Goal: Task Accomplishment & Management: Use online tool/utility

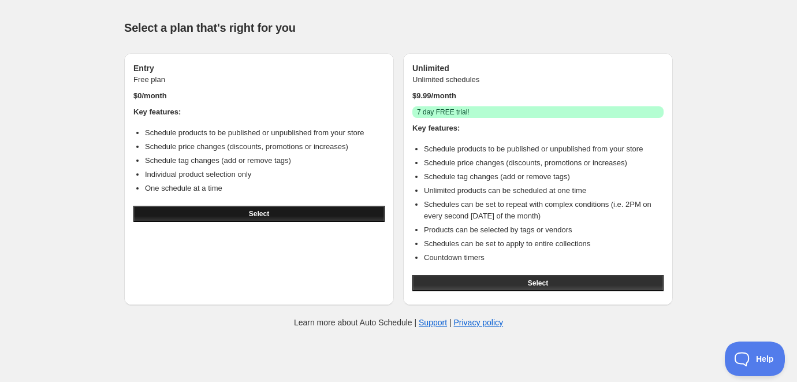
click at [303, 211] on button "Select" at bounding box center [258, 214] width 251 height 16
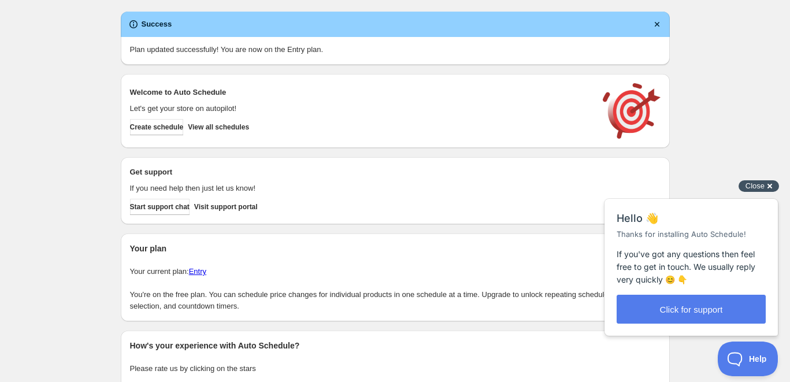
click at [756, 186] on span "Close" at bounding box center [754, 185] width 19 height 9
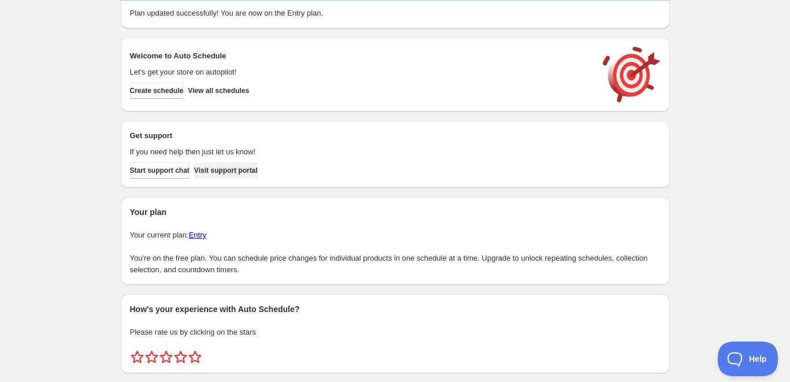
scroll to position [67, 0]
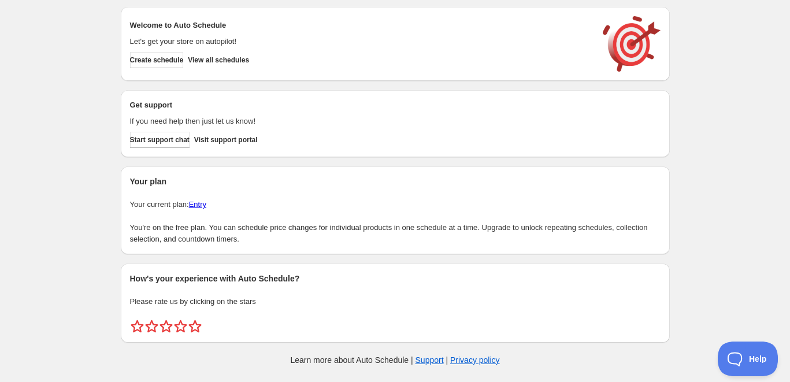
click at [197, 281] on h2 "How's your experience with Auto Schedule?" at bounding box center [395, 279] width 531 height 12
click at [197, 283] on h2 "How's your experience with Auto Schedule?" at bounding box center [395, 279] width 531 height 12
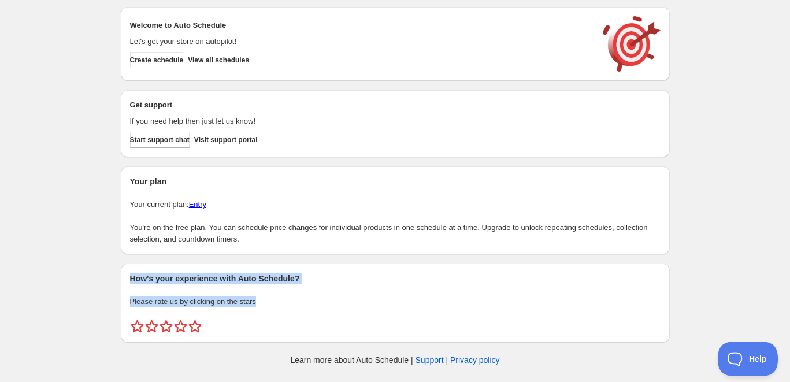
drag, startPoint x: 203, startPoint y: 290, endPoint x: 225, endPoint y: 306, distance: 27.3
click at [225, 306] on div "How's your experience with Auto Schedule? Please rate us by clicking on the sta…" at bounding box center [395, 303] width 531 height 61
click at [225, 306] on p "Please rate us by clicking on the stars" at bounding box center [395, 302] width 531 height 12
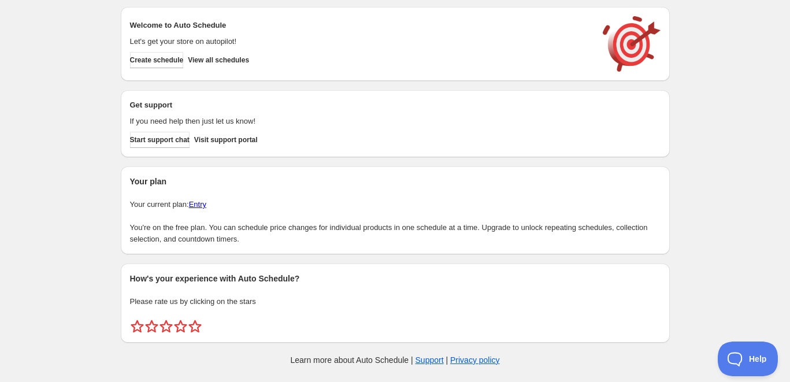
click at [218, 264] on div "How's your experience with Auto Schedule? Please rate us by clicking on the sta…" at bounding box center [395, 303] width 549 height 79
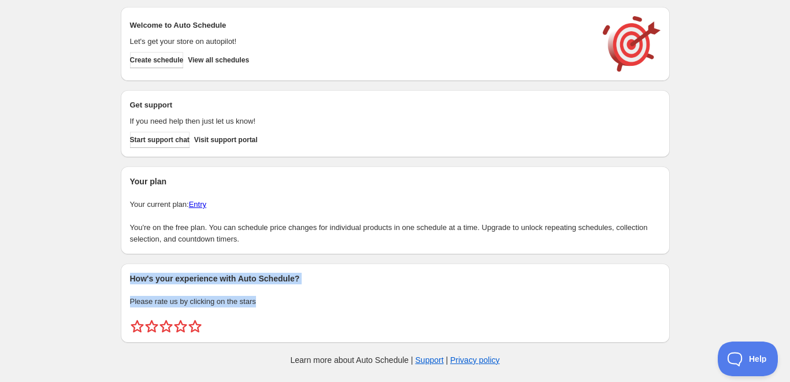
drag, startPoint x: 218, startPoint y: 264, endPoint x: 281, endPoint y: 307, distance: 76.5
click at [281, 307] on div "How's your experience with Auto Schedule? Please rate us by clicking on the sta…" at bounding box center [395, 303] width 549 height 79
click at [281, 307] on div "How's your experience with Auto Schedule? Please rate us by clicking on the sta…" at bounding box center [395, 303] width 531 height 61
drag, startPoint x: 283, startPoint y: 309, endPoint x: 156, endPoint y: 273, distance: 132.2
click at [156, 273] on div "How's your experience with Auto Schedule? Please rate us by clicking on the sta…" at bounding box center [395, 303] width 531 height 61
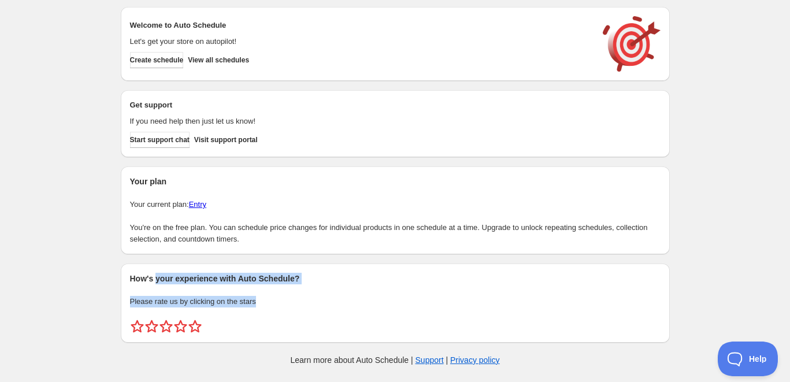
click at [154, 273] on h2 "How's your experience with Auto Schedule?" at bounding box center [395, 279] width 531 height 12
drag, startPoint x: 154, startPoint y: 273, endPoint x: 165, endPoint y: 277, distance: 11.9
click at [165, 277] on h2 "How's your experience with Auto Schedule?" at bounding box center [395, 279] width 531 height 12
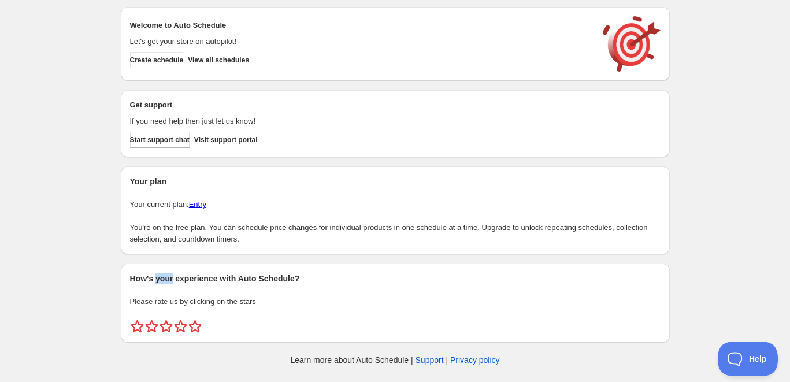
click at [165, 277] on h2 "How's your experience with Auto Schedule?" at bounding box center [395, 279] width 531 height 12
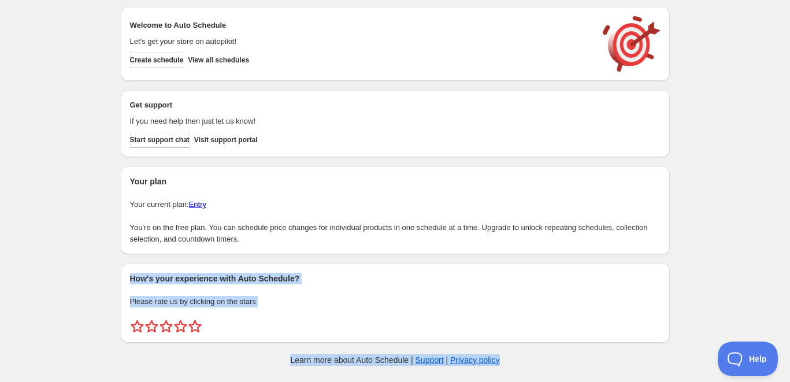
drag, startPoint x: 165, startPoint y: 277, endPoint x: 200, endPoint y: 354, distance: 83.8
click at [200, 354] on div "Create schedule Help & support Cancel Discount prices Schedule a discount, sale…" at bounding box center [395, 157] width 549 height 449
click at [200, 355] on div "Learn more about Auto Schedule | Support | Privacy policy" at bounding box center [395, 360] width 526 height 12
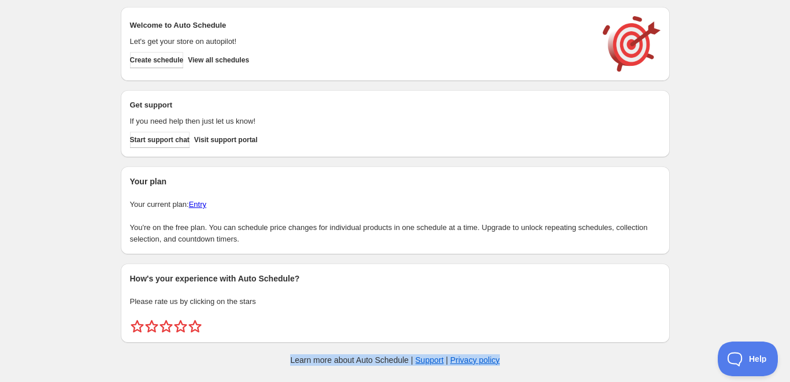
drag, startPoint x: 200, startPoint y: 355, endPoint x: 526, endPoint y: 368, distance: 326.2
click at [525, 371] on div "Create schedule Help & support Cancel Discount prices Schedule a discount, sale…" at bounding box center [395, 157] width 549 height 449
click at [526, 368] on div "Create schedule Help & support Cancel Discount prices Schedule a discount, sale…" at bounding box center [395, 157] width 549 height 449
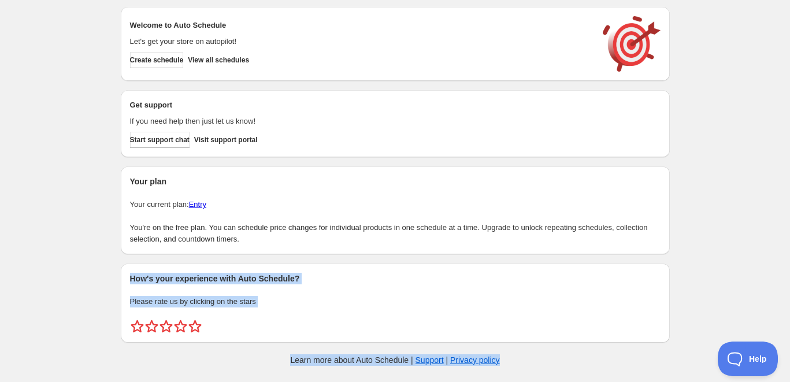
drag, startPoint x: 526, startPoint y: 368, endPoint x: 98, endPoint y: 276, distance: 437.4
click at [98, 276] on div "Create schedule Help & support Cancel Discount prices Schedule a discount, sale…" at bounding box center [395, 157] width 790 height 449
drag, startPoint x: 97, startPoint y: 276, endPoint x: 528, endPoint y: 377, distance: 442.2
click at [528, 377] on div "Create schedule Help & support Cancel Discount prices Schedule a discount, sale…" at bounding box center [395, 157] width 790 height 449
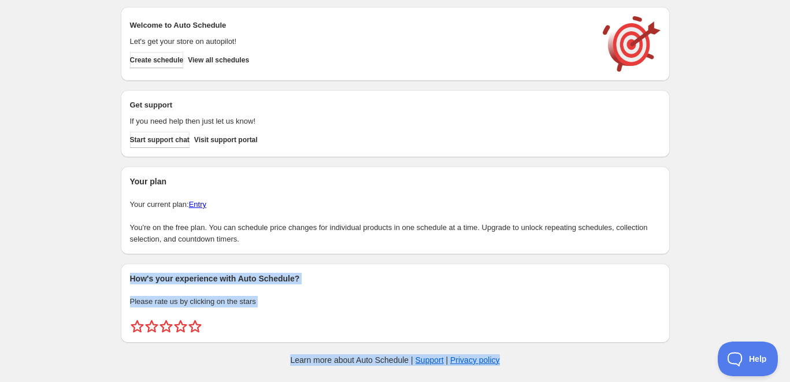
click at [529, 377] on div "Create schedule Help & support Cancel Discount prices Schedule a discount, sale…" at bounding box center [395, 157] width 549 height 449
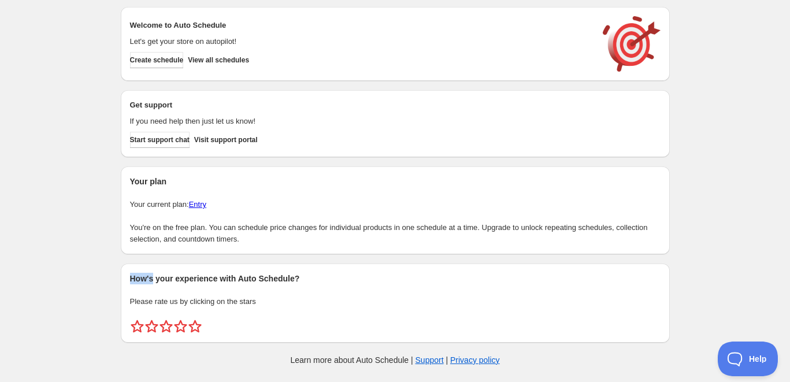
drag, startPoint x: 528, startPoint y: 378, endPoint x: 158, endPoint y: 268, distance: 386.0
click at [158, 268] on div "Create schedule Help & support Cancel Discount prices Schedule a discount, sale…" at bounding box center [395, 157] width 549 height 449
click at [157, 268] on div "How's your experience with Auto Schedule? Please rate us by clicking on the sta…" at bounding box center [395, 303] width 549 height 79
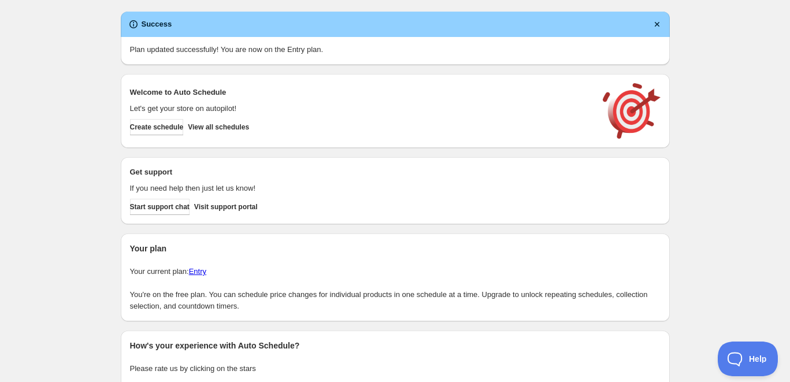
click at [166, 343] on h2 "How's your experience with Auto Schedule?" at bounding box center [395, 346] width 531 height 12
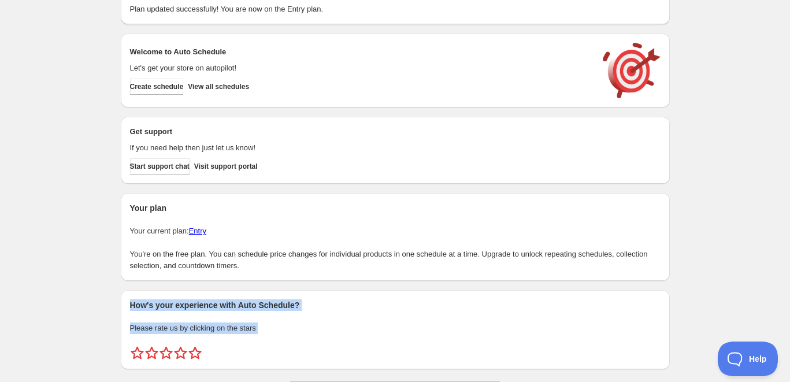
scroll to position [67, 0]
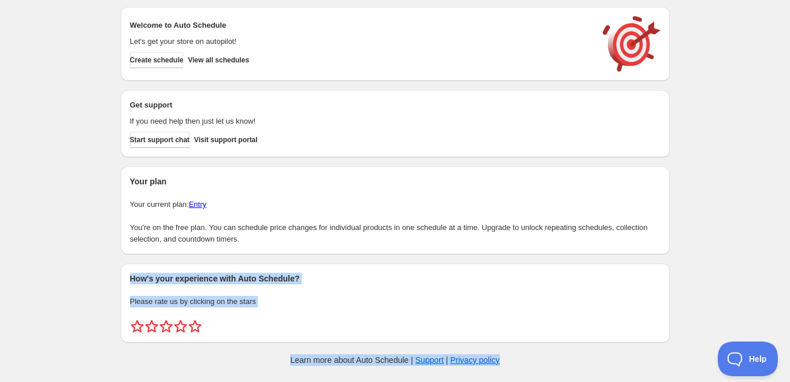
drag, startPoint x: 166, startPoint y: 343, endPoint x: 449, endPoint y: 381, distance: 285.7
click at [449, 381] on div "Create schedule Help & support Cancel Discount prices Schedule a discount, sale…" at bounding box center [395, 157] width 549 height 449
click at [448, 380] on div "Create schedule Help & support Cancel Discount prices Schedule a discount, sale…" at bounding box center [395, 157] width 549 height 449
click at [261, 352] on div "Create schedule Help & support Cancel Discount prices Schedule a discount, sale…" at bounding box center [395, 157] width 549 height 449
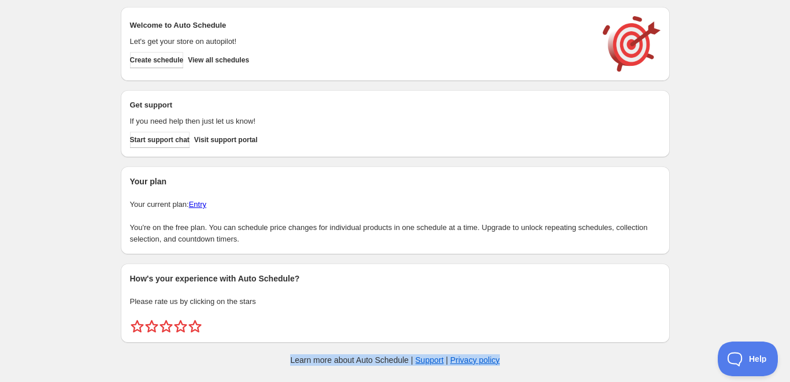
drag, startPoint x: 261, startPoint y: 352, endPoint x: 542, endPoint y: 368, distance: 281.9
click at [542, 369] on div "Create schedule Help & support Cancel Discount prices Schedule a discount, sale…" at bounding box center [395, 157] width 549 height 449
click at [543, 367] on div "Create schedule Help & support Cancel Discount prices Schedule a discount, sale…" at bounding box center [395, 157] width 549 height 449
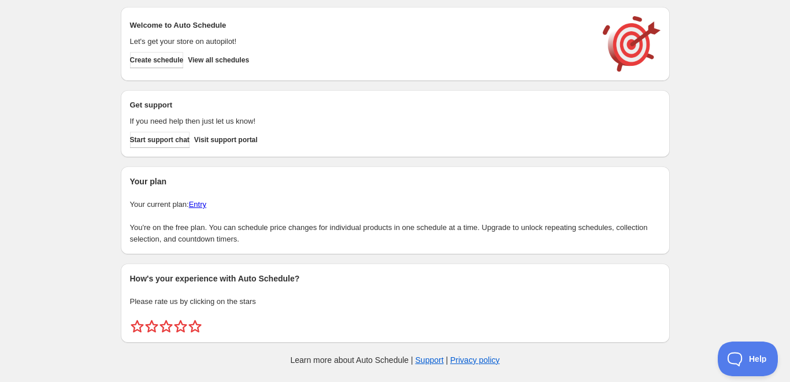
click at [231, 268] on div "How's your experience with Auto Schedule? Please rate us by clicking on the sta…" at bounding box center [395, 303] width 549 height 79
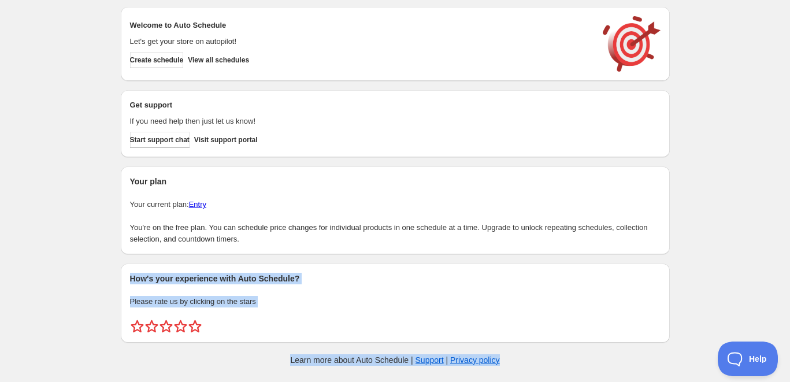
drag, startPoint x: 231, startPoint y: 268, endPoint x: 532, endPoint y: 374, distance: 319.3
click at [532, 374] on div "Create schedule Help & support Cancel Discount prices Schedule a discount, sale…" at bounding box center [395, 157] width 549 height 449
click at [533, 368] on div "Create schedule Help & support Cancel Discount prices Schedule a discount, sale…" at bounding box center [395, 157] width 549 height 449
click at [527, 353] on div "Create schedule Help & support Cancel Discount prices Schedule a discount, sale…" at bounding box center [395, 157] width 549 height 449
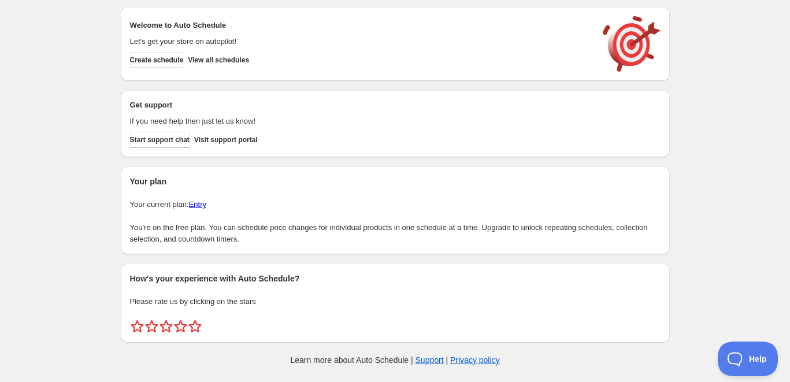
click at [182, 279] on h2 "How's your experience with Auto Schedule?" at bounding box center [395, 279] width 531 height 12
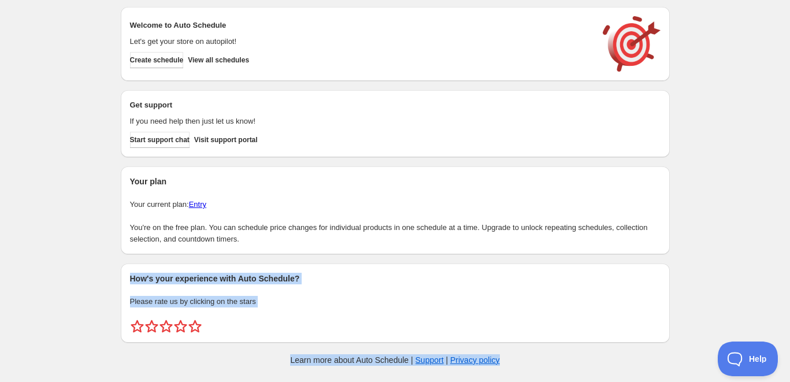
drag, startPoint x: 182, startPoint y: 279, endPoint x: 540, endPoint y: 364, distance: 368.2
click at [540, 368] on div "Create schedule Help & support Cancel Discount prices Schedule a discount, sale…" at bounding box center [395, 157] width 549 height 449
drag, startPoint x: 539, startPoint y: 365, endPoint x: 532, endPoint y: 358, distance: 9.4
click at [539, 365] on div "Learn more about Auto Schedule | Support | Privacy policy" at bounding box center [395, 360] width 526 height 12
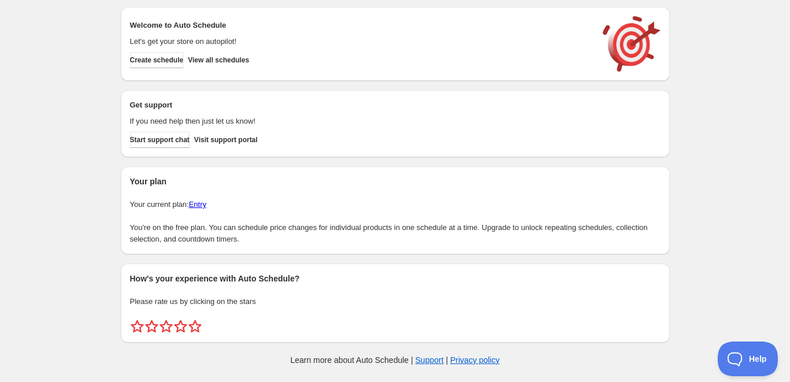
click at [157, 194] on div "Your plan Your current plan: Entry You're on the free plan. You can schedule pr…" at bounding box center [395, 210] width 531 height 69
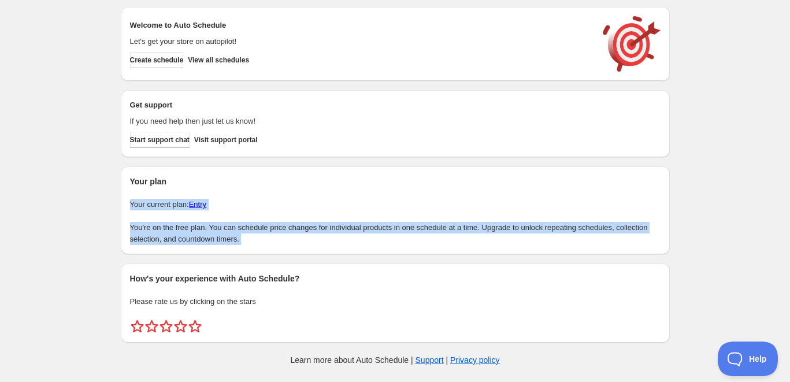
drag, startPoint x: 157, startPoint y: 194, endPoint x: 221, endPoint y: 240, distance: 79.1
click at [221, 240] on div "Your plan Your current plan: Entry You're on the free plan. You can schedule pr…" at bounding box center [395, 210] width 531 height 69
click at [221, 240] on p "You're on the free plan. You can schedule price changes for individual products…" at bounding box center [395, 233] width 531 height 23
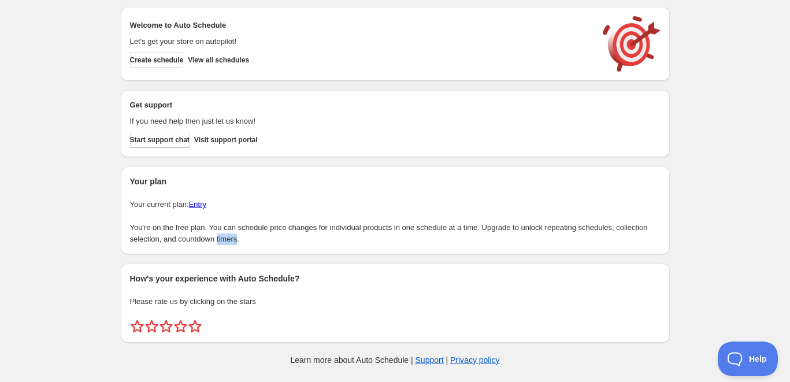
click at [221, 240] on p "You're on the free plan. You can schedule price changes for individual products…" at bounding box center [395, 233] width 531 height 23
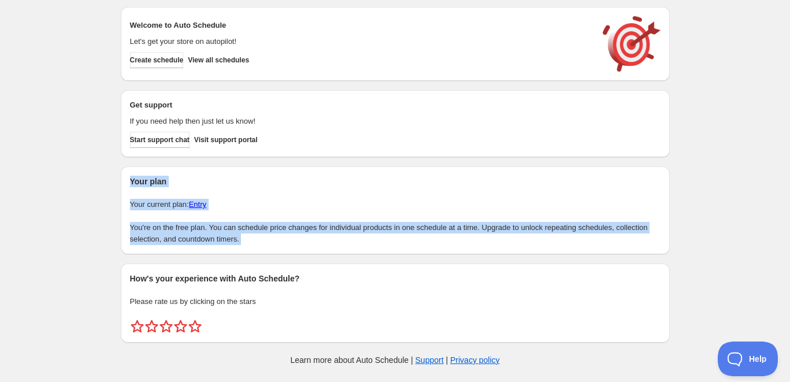
drag, startPoint x: 221, startPoint y: 240, endPoint x: 133, endPoint y: 184, distance: 105.0
click at [133, 184] on div "Your plan Your current plan: Entry You're on the free plan. You can schedule pr…" at bounding box center [395, 210] width 531 height 69
click at [133, 184] on h2 "Your plan" at bounding box center [395, 182] width 531 height 12
drag, startPoint x: 131, startPoint y: 184, endPoint x: 257, endPoint y: 233, distance: 135.2
click at [257, 233] on div "Your plan Your current plan: Entry You're on the free plan. You can schedule pr…" at bounding box center [395, 210] width 531 height 69
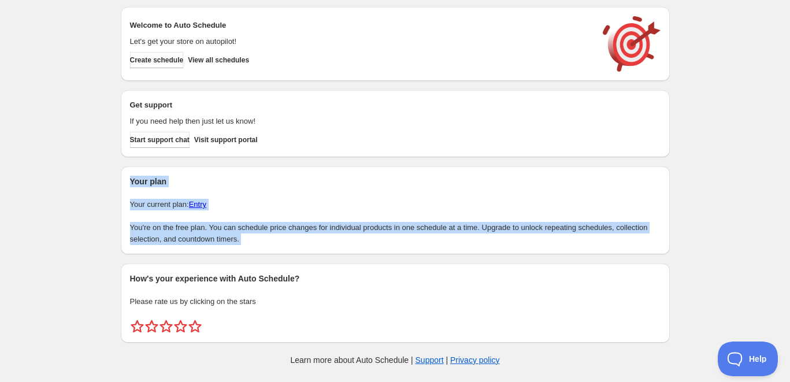
click at [257, 234] on p "You're on the free plan. You can schedule price changes for individual products…" at bounding box center [395, 233] width 531 height 23
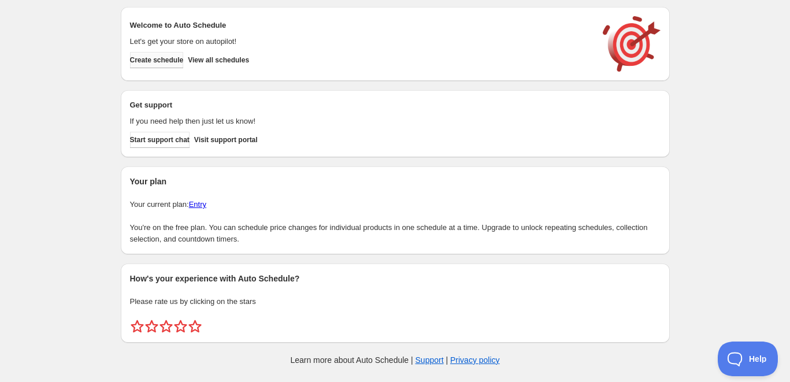
click at [184, 60] on span "Create schedule" at bounding box center [157, 59] width 54 height 9
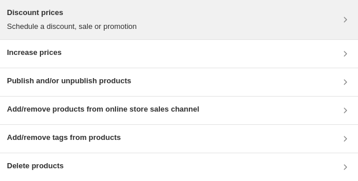
click at [136, 29] on p "Schedule a discount, sale or promotion" at bounding box center [72, 27] width 130 height 12
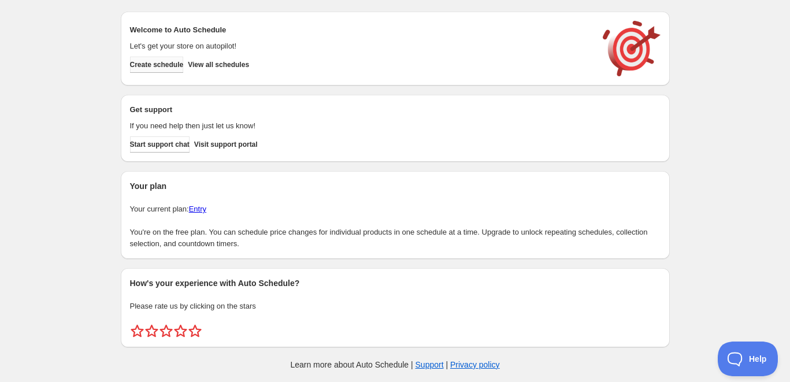
click at [184, 69] on span "Create schedule" at bounding box center [157, 64] width 54 height 9
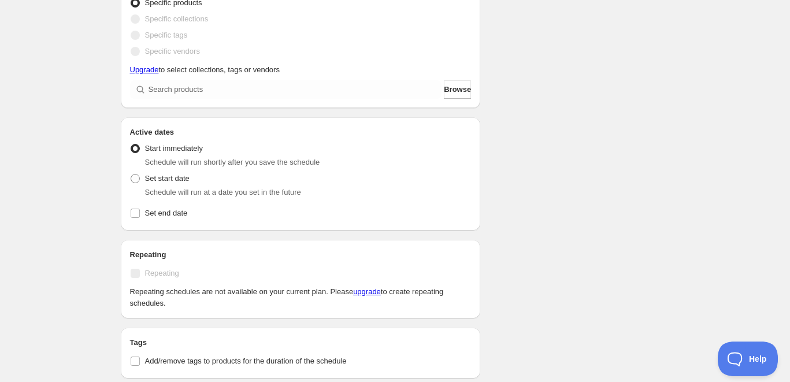
scroll to position [535, 0]
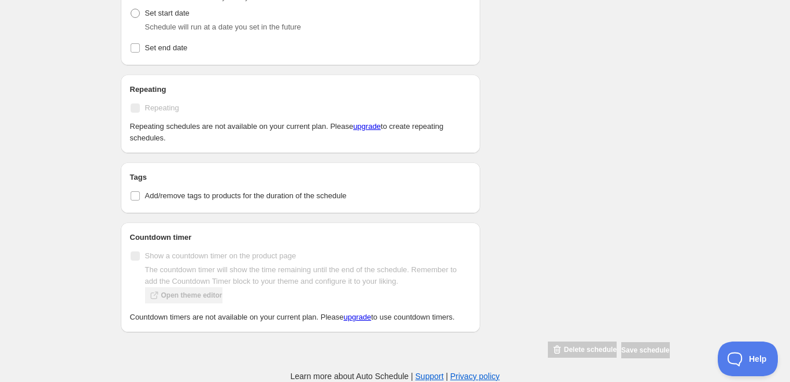
click at [244, 318] on p "Countdown timers are not available on your current plan. Please upgrade to use …" at bounding box center [301, 317] width 342 height 12
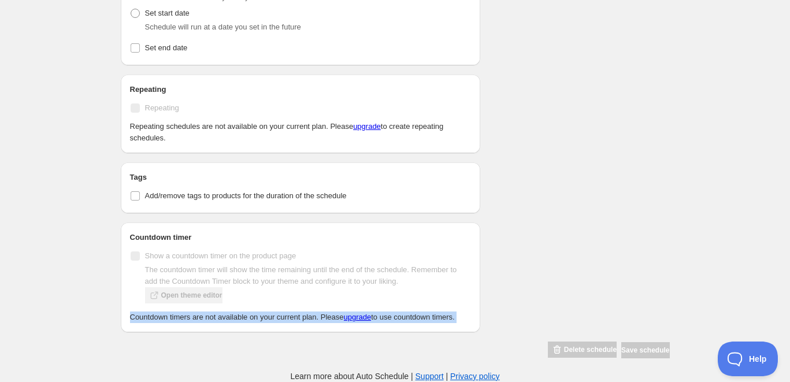
click at [244, 318] on p "Countdown timers are not available on your current plan. Please upgrade to use …" at bounding box center [301, 317] width 342 height 12
click at [157, 316] on p "Countdown timers are not available on your current plan. Please upgrade to use …" at bounding box center [301, 317] width 342 height 12
drag, startPoint x: 157, startPoint y: 316, endPoint x: 207, endPoint y: 315, distance: 49.7
click at [207, 315] on p "Countdown timers are not available on your current plan. Please upgrade to use …" at bounding box center [301, 317] width 342 height 12
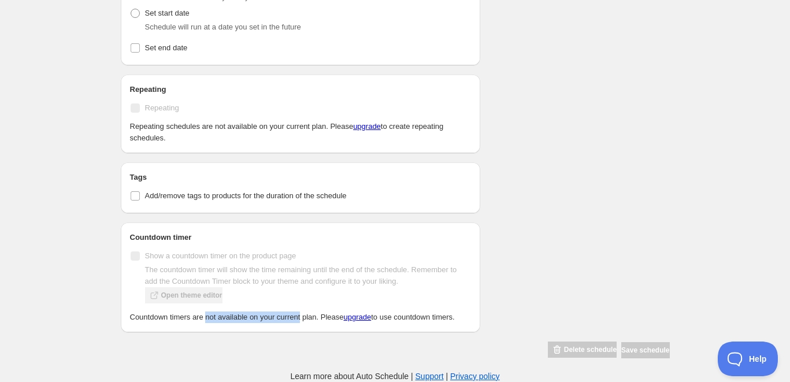
drag, startPoint x: 207, startPoint y: 315, endPoint x: 278, endPoint y: 315, distance: 71.1
click at [278, 315] on p "Countdown timers are not available on your current plan. Please upgrade to use …" at bounding box center [301, 317] width 342 height 12
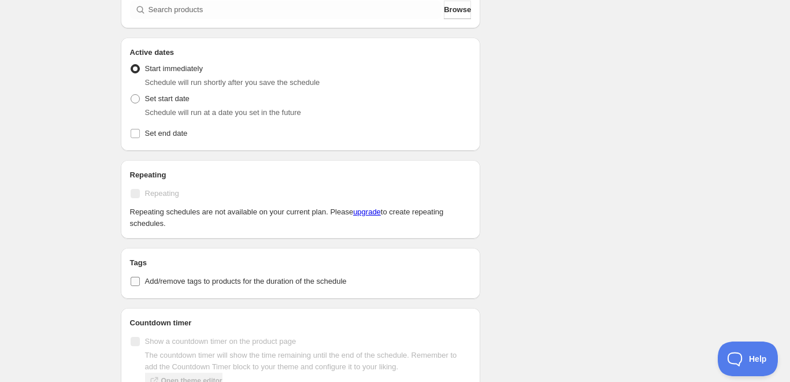
click at [153, 286] on span "Add/remove tags to products for the duration of the schedule" at bounding box center [246, 282] width 202 height 12
click at [140, 286] on input "Add/remove tags to products for the duration of the schedule" at bounding box center [135, 281] width 9 height 9
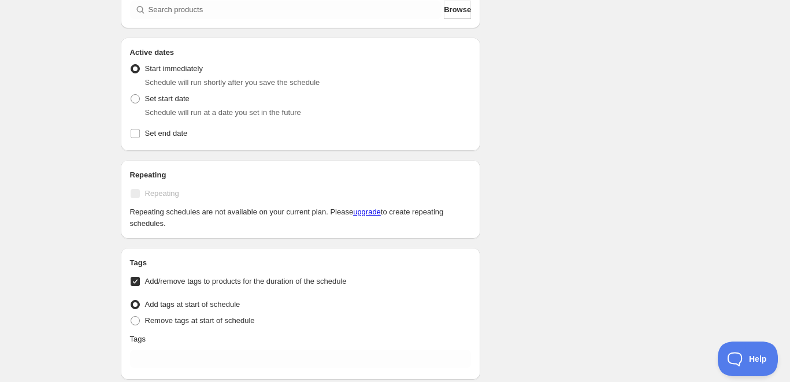
click at [153, 286] on span "Add/remove tags to products for the duration of the schedule" at bounding box center [246, 282] width 202 height 12
click at [140, 286] on input "Add/remove tags to products for the duration of the schedule" at bounding box center [135, 281] width 9 height 9
checkbox input "false"
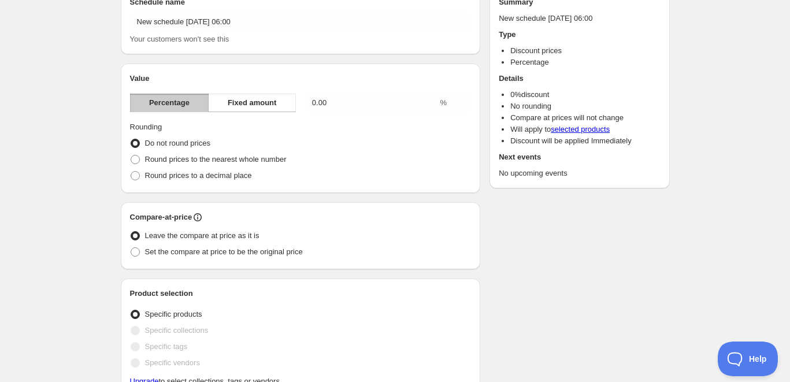
scroll to position [87, 0]
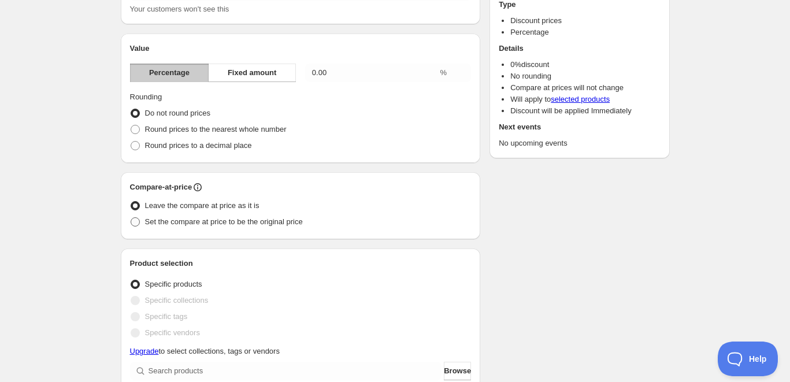
click at [149, 222] on span "Set the compare at price to be the original price" at bounding box center [224, 221] width 158 height 9
click at [131, 218] on input "Set the compare at price to be the original price" at bounding box center [131, 217] width 1 height 1
radio input "true"
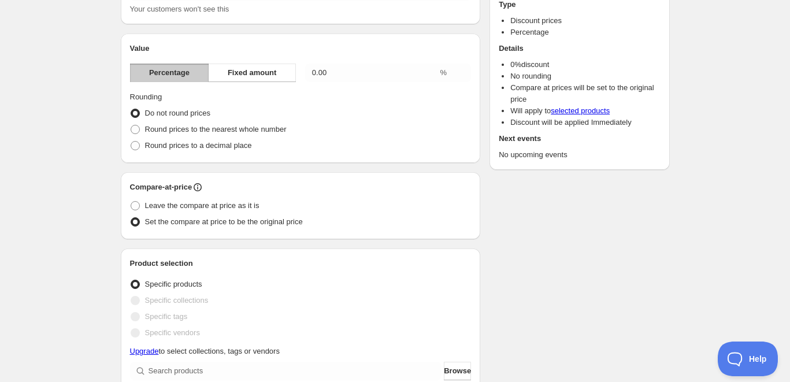
click at [151, 196] on div "Compare-at-price Leave the compare at price as it is Set the compare at price t…" at bounding box center [301, 205] width 342 height 49
click at [250, 204] on span "Leave the compare at price as it is" at bounding box center [202, 205] width 114 height 9
click at [131, 202] on input "Leave the compare at price as it is" at bounding box center [131, 201] width 1 height 1
radio input "true"
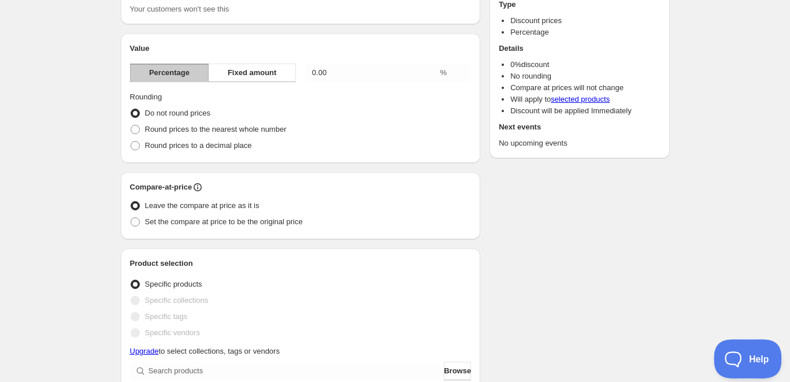
click at [739, 356] on span "Help" at bounding box center [744, 357] width 60 height 8
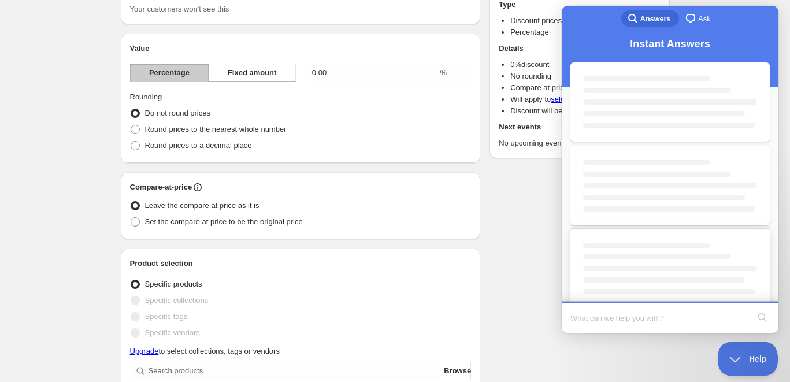
scroll to position [0, 0]
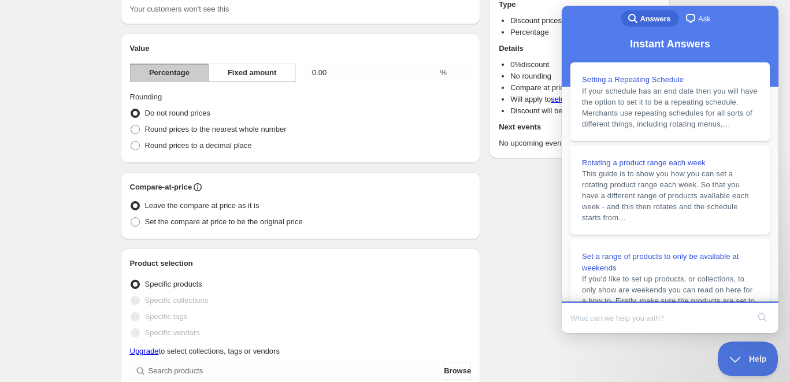
click at [652, 306] on input "Search Doc articles" at bounding box center [659, 318] width 178 height 24
click at [698, 20] on span "Ask" at bounding box center [704, 19] width 12 height 12
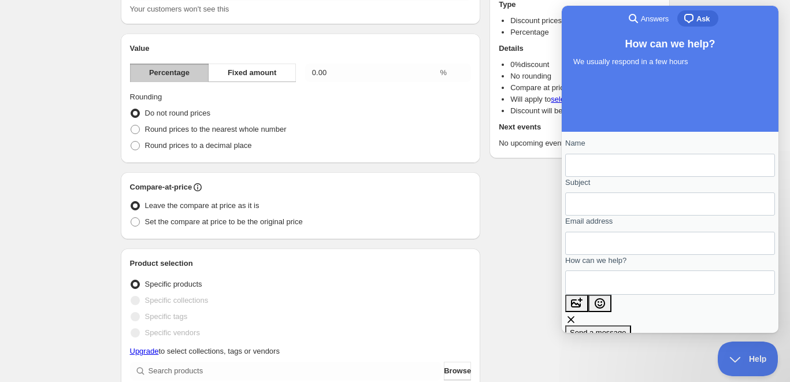
click at [637, 175] on input "Name" at bounding box center [669, 165] width 191 height 21
type input "Amit Rathod"
click at [627, 251] on input "rathod6085@gmail.com" at bounding box center [669, 243] width 191 height 21
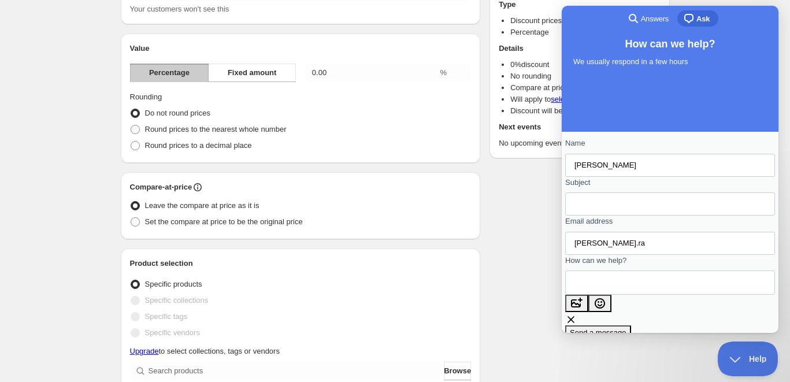
type input "amit.rathod@sigmainfo.net"
click at [643, 294] on textarea "How can we help?" at bounding box center [626, 282] width 105 height 23
paste textarea "what we are currently doing fully manually at the beginning of each month? On t…"
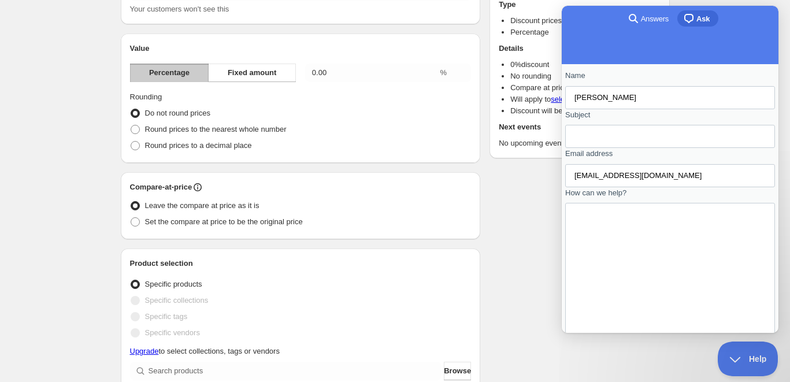
click at [581, 287] on textarea "what we are currently doing fully manually at the beginning of each month? On t…" at bounding box center [596, 345] width 44 height 116
click at [618, 311] on textarea "Hello what we are currently doing fully manually at the beginning of each month…" at bounding box center [596, 350] width 44 height 116
type textarea "Hello what we are currently doing fully manually at the beginning of each month…"
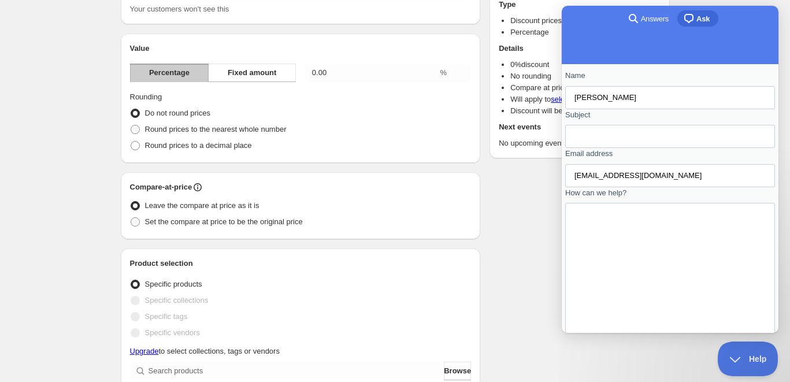
click at [661, 142] on input "Subject" at bounding box center [669, 136] width 191 height 21
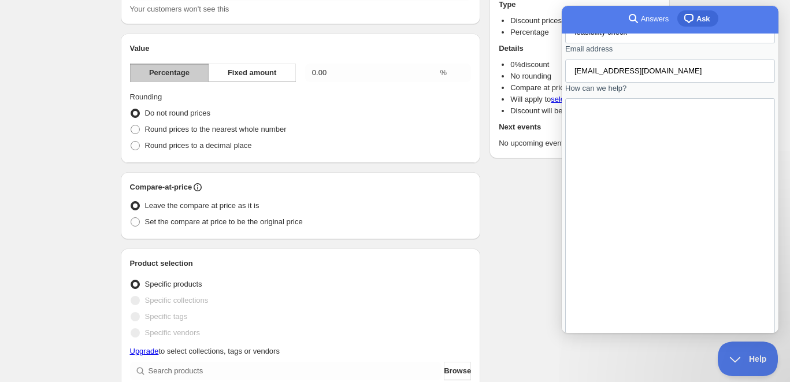
type input "feasibility check"
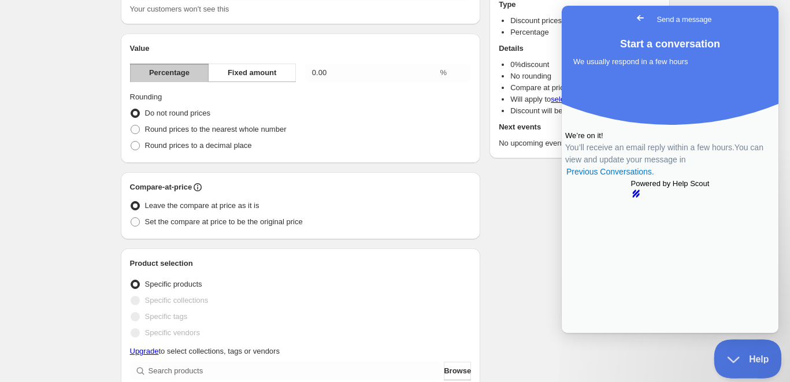
click at [758, 358] on span "Help" at bounding box center [744, 357] width 60 height 8
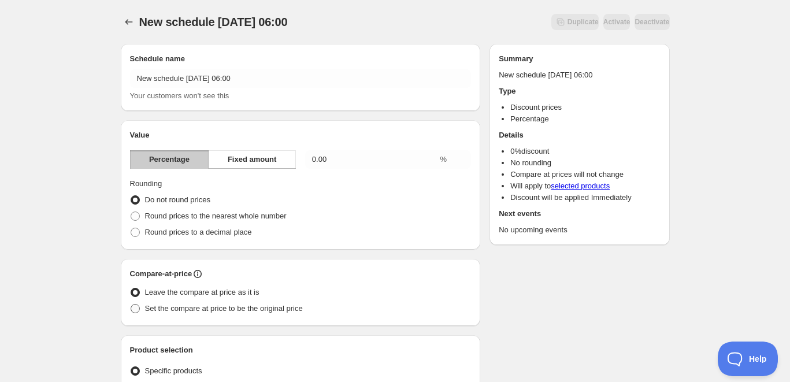
click at [250, 308] on span "Set the compare at price to be the original price" at bounding box center [224, 308] width 158 height 9
click at [131, 305] on input "Set the compare at price to be the original price" at bounding box center [131, 304] width 1 height 1
radio input "true"
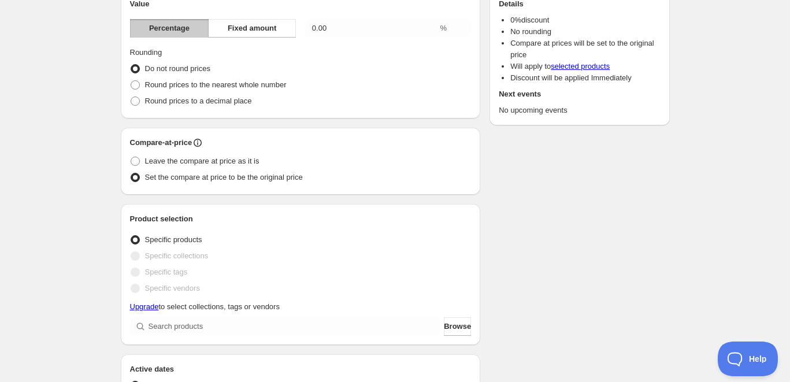
scroll to position [173, 0]
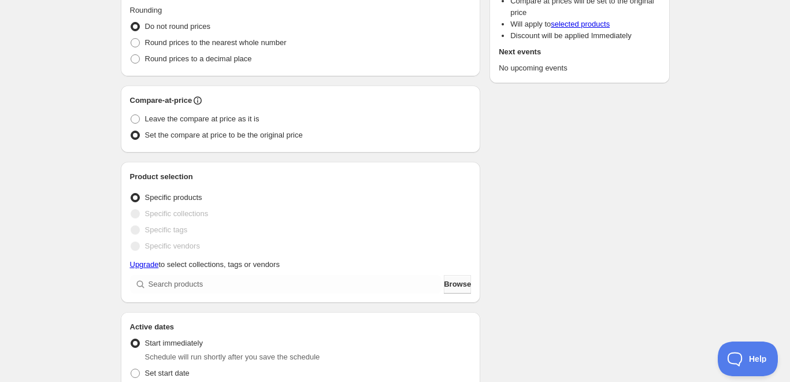
click at [462, 280] on span "Browse" at bounding box center [457, 285] width 27 height 12
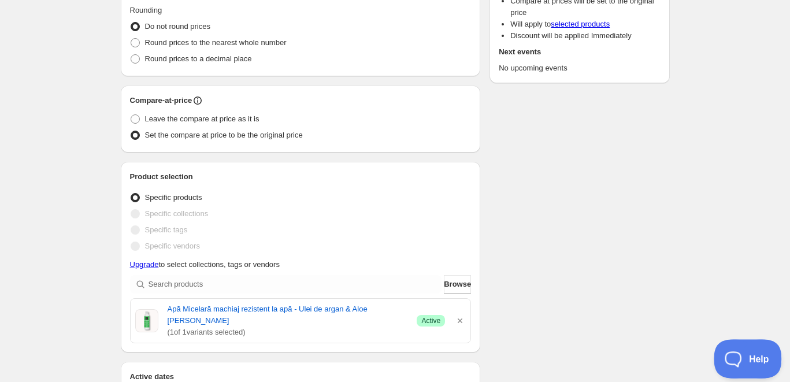
click at [737, 345] on button "Help" at bounding box center [744, 356] width 60 height 35
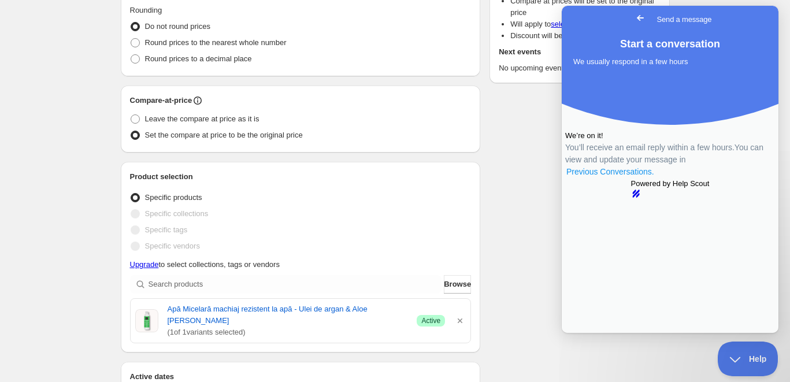
click at [655, 178] on link "Previous Conversations ." at bounding box center [610, 172] width 90 height 12
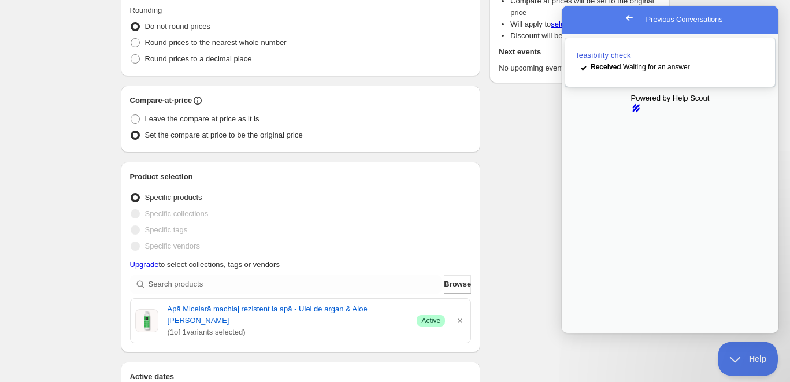
click at [681, 71] on span "Received . Waiting for an answer" at bounding box center [640, 67] width 99 height 8
click at [583, 333] on button "Close" at bounding box center [572, 340] width 21 height 15
click at [727, 364] on button "Help" at bounding box center [744, 356] width 60 height 35
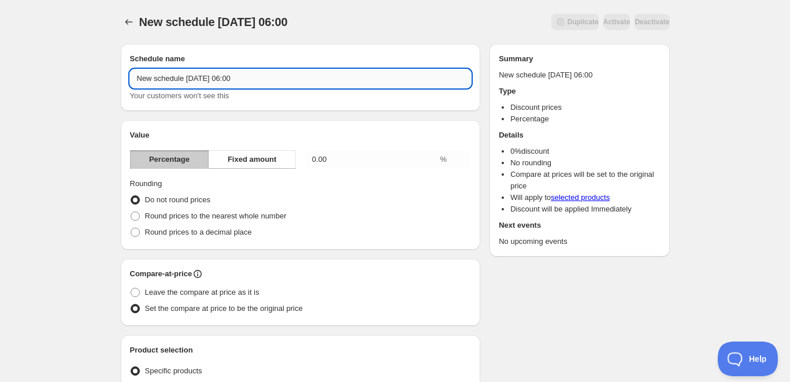
click at [165, 72] on input "New schedule Sep 22 2025 06:00" at bounding box center [301, 78] width 342 height 18
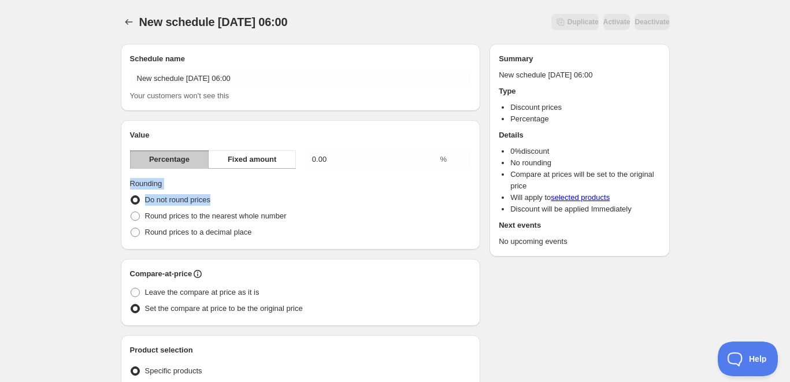
drag, startPoint x: 202, startPoint y: 195, endPoint x: 122, endPoint y: 183, distance: 81.2
click at [122, 183] on div "Value Percentage Fixed amount 0.00 % Rounding Do not round prices Round prices …" at bounding box center [301, 184] width 360 height 129
click at [122, 184] on div "Value Percentage Fixed amount 0.00 % Rounding Do not round prices Round prices …" at bounding box center [301, 184] width 360 height 129
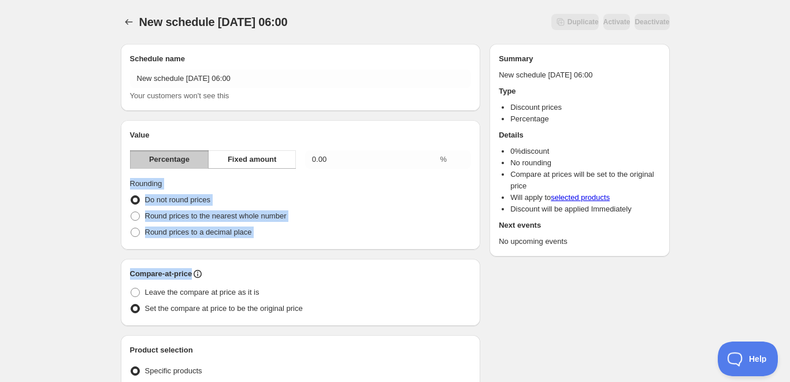
drag, startPoint x: 122, startPoint y: 183, endPoint x: 246, endPoint y: 272, distance: 152.5
click at [246, 272] on div "Compare-at-price" at bounding box center [301, 274] width 342 height 12
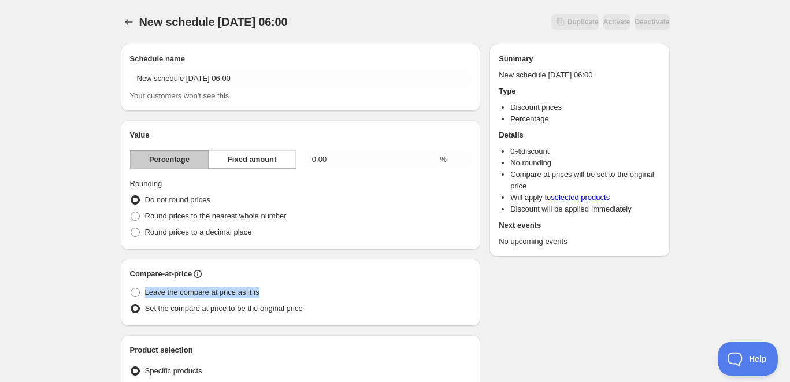
drag, startPoint x: 246, startPoint y: 272, endPoint x: 259, endPoint y: 295, distance: 26.4
click at [259, 295] on div "Compare-at-price Leave the compare at price as it is Set the compare at price t…" at bounding box center [301, 292] width 342 height 49
click at [179, 275] on h2 "Compare-at-price" at bounding box center [161, 274] width 62 height 12
drag, startPoint x: 179, startPoint y: 275, endPoint x: 140, endPoint y: 270, distance: 39.6
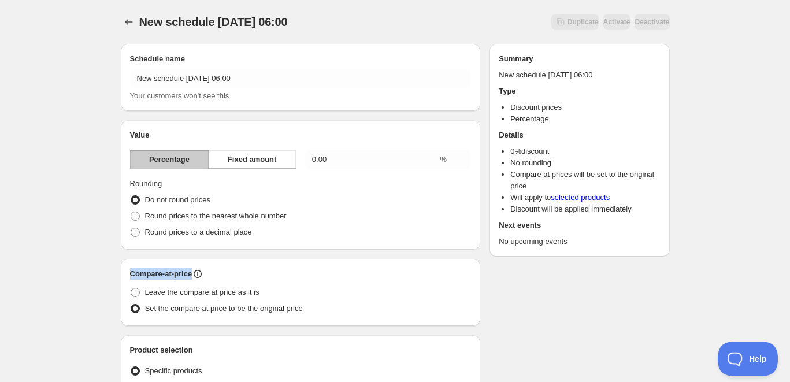
click at [140, 270] on h2 "Compare-at-price" at bounding box center [161, 274] width 62 height 12
click at [140, 271] on h2 "Compare-at-price" at bounding box center [161, 274] width 62 height 12
drag, startPoint x: 140, startPoint y: 270, endPoint x: 186, endPoint y: 276, distance: 46.5
click at [186, 276] on h2 "Compare-at-price" at bounding box center [161, 274] width 62 height 12
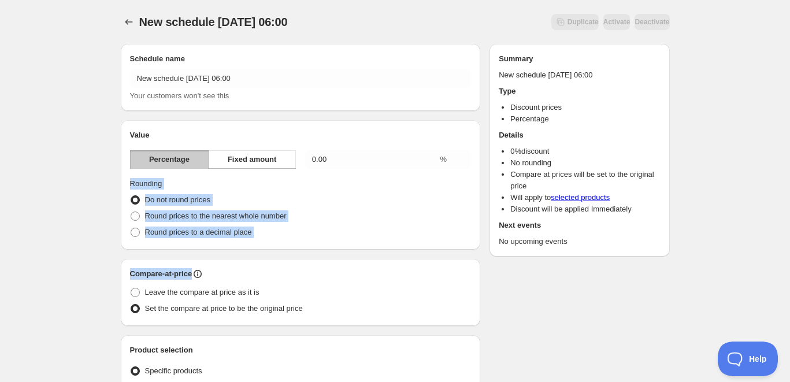
drag, startPoint x: 186, startPoint y: 276, endPoint x: 131, endPoint y: 186, distance: 105.1
click at [131, 186] on span "Rounding" at bounding box center [146, 183] width 32 height 9
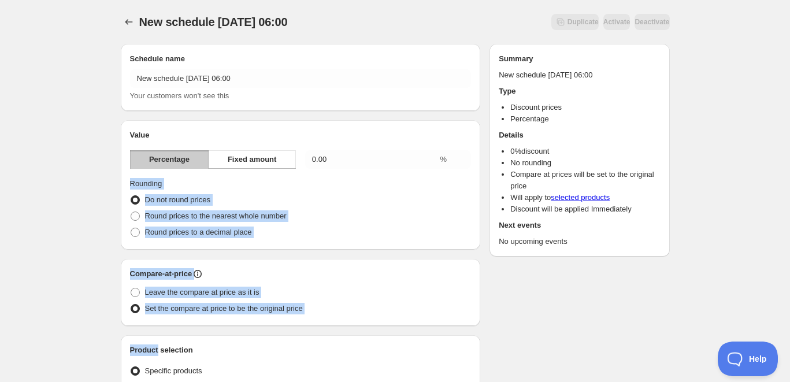
drag, startPoint x: 131, startPoint y: 186, endPoint x: 502, endPoint y: 332, distance: 399.0
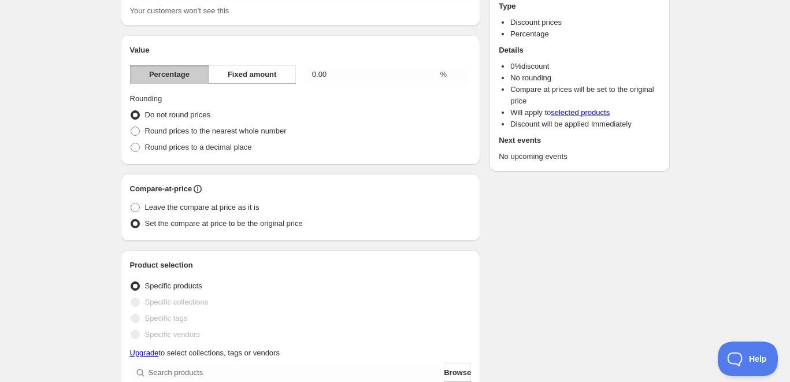
scroll to position [53, 0]
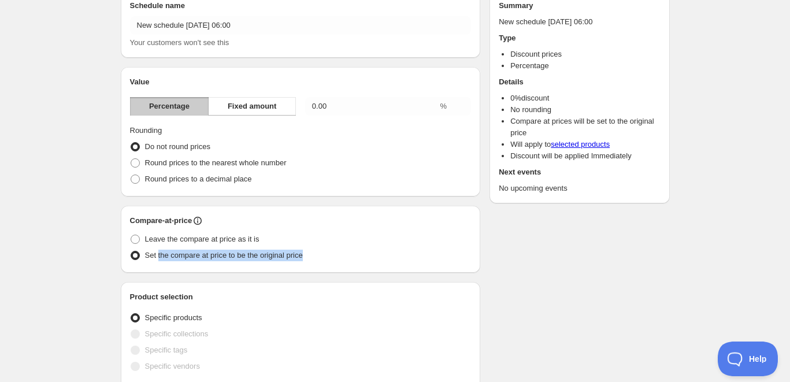
drag, startPoint x: 157, startPoint y: 255, endPoint x: 316, endPoint y: 262, distance: 158.5
click at [310, 263] on div "Set the compare at price to be the original price" at bounding box center [301, 255] width 342 height 16
click at [316, 262] on div "Set the compare at price to be the original price" at bounding box center [301, 255] width 342 height 16
click at [258, 112] on span "Fixed amount" at bounding box center [252, 107] width 49 height 12
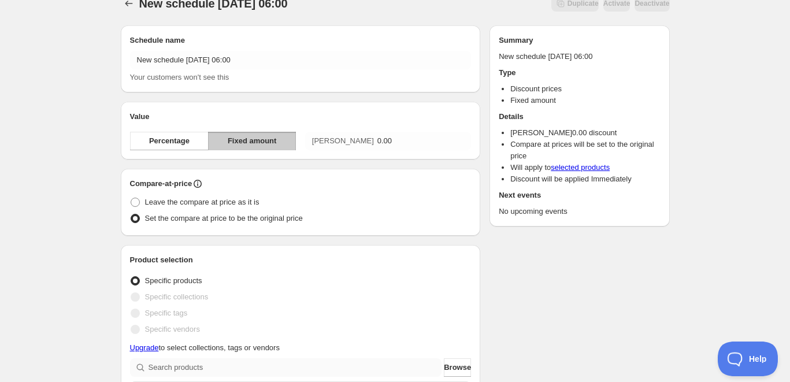
scroll to position [0, 0]
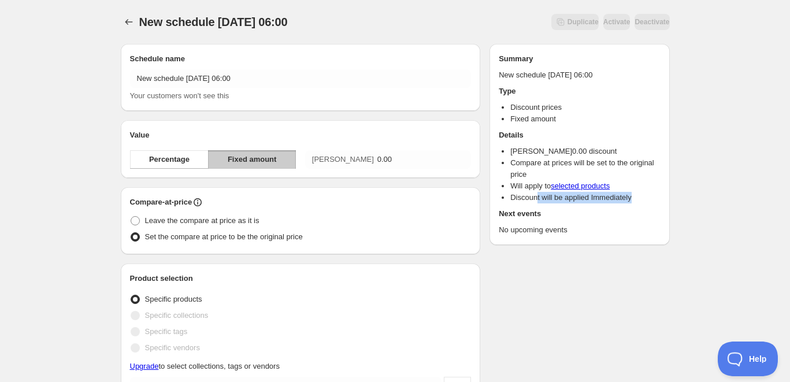
drag, startPoint x: 536, startPoint y: 202, endPoint x: 633, endPoint y: 201, distance: 97.1
click at [633, 201] on li "Discount will be applied Immediately" at bounding box center [585, 198] width 150 height 12
click at [628, 236] on div "Summary New schedule Sep 22 2025 06:00 Type Discount prices Fixed amount Detail…" at bounding box center [579, 144] width 180 height 201
drag, startPoint x: 627, startPoint y: 236, endPoint x: 622, endPoint y: 231, distance: 7.0
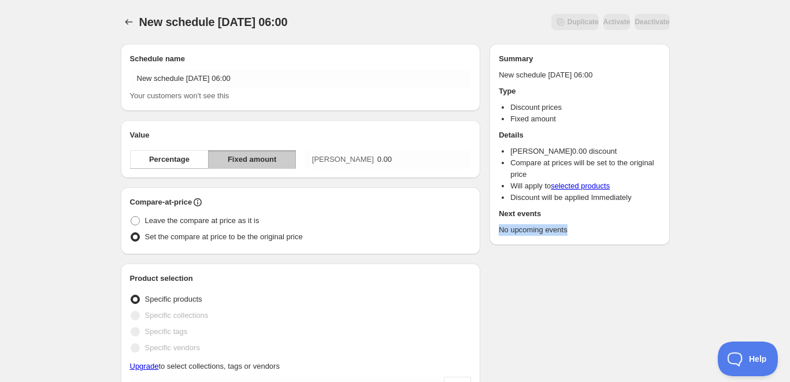
click at [627, 235] on div "Summary New schedule Sep 22 2025 06:00 Type Discount prices Fixed amount Detail…" at bounding box center [579, 144] width 180 height 201
click at [514, 66] on div "Summary New schedule Sep 22 2025 06:00 Type Discount prices Fixed amount Detail…" at bounding box center [579, 144] width 161 height 183
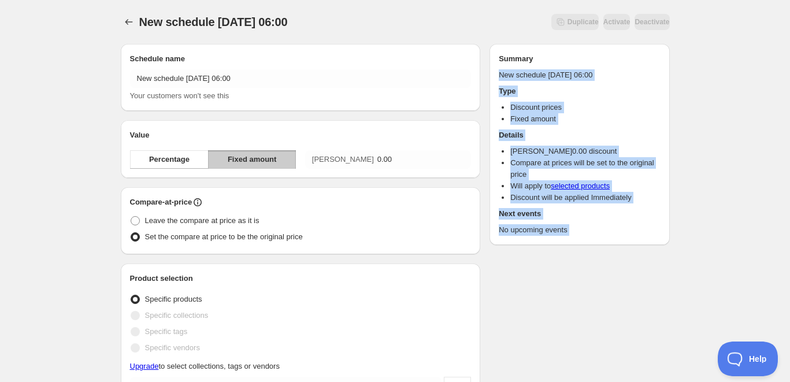
drag, startPoint x: 514, startPoint y: 66, endPoint x: 588, endPoint y: 225, distance: 175.0
click at [588, 225] on div "Summary New schedule Sep 22 2025 06:00 Type Discount prices Fixed amount Detail…" at bounding box center [579, 144] width 161 height 183
click at [588, 225] on p "No upcoming events" at bounding box center [579, 230] width 161 height 12
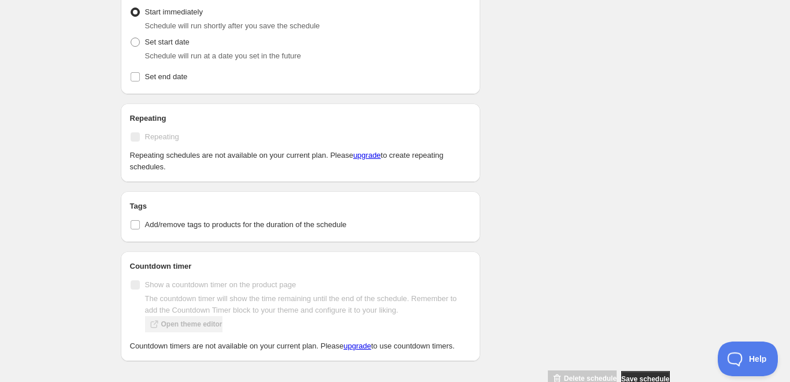
scroll to position [501, 0]
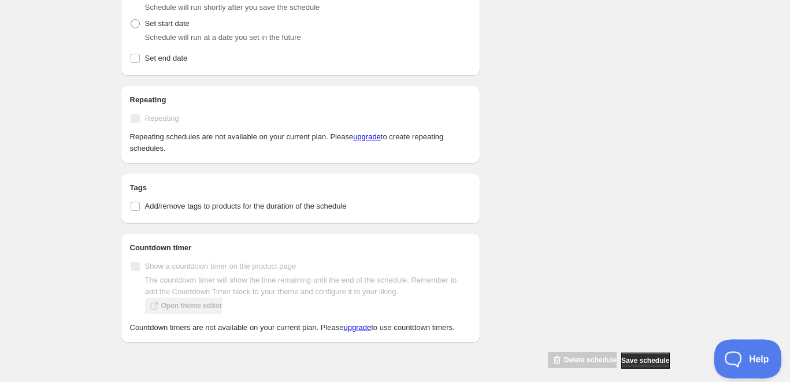
click at [740, 353] on span "Help" at bounding box center [744, 357] width 60 height 8
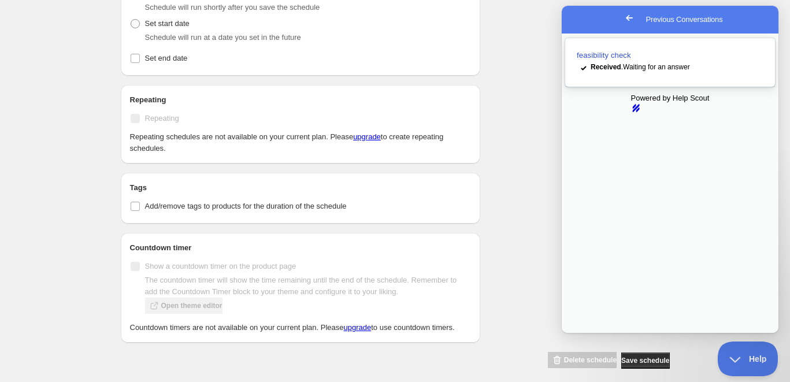
click at [662, 66] on div "Received . Waiting for an answer" at bounding box center [677, 67] width 173 height 12
click at [583, 333] on button "Close" at bounding box center [572, 340] width 21 height 15
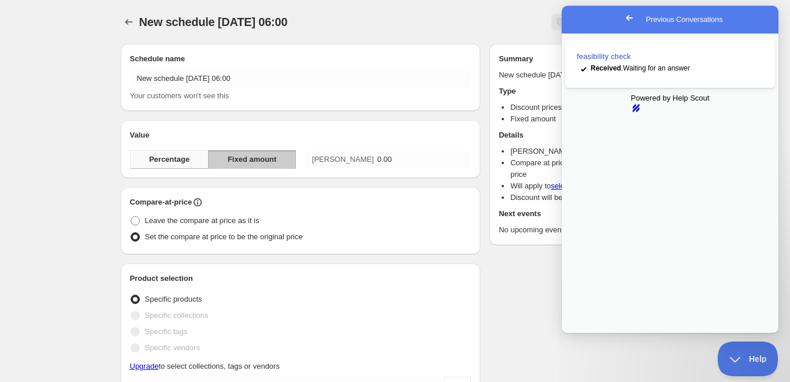
click at [175, 156] on span "Percentage" at bounding box center [169, 160] width 40 height 12
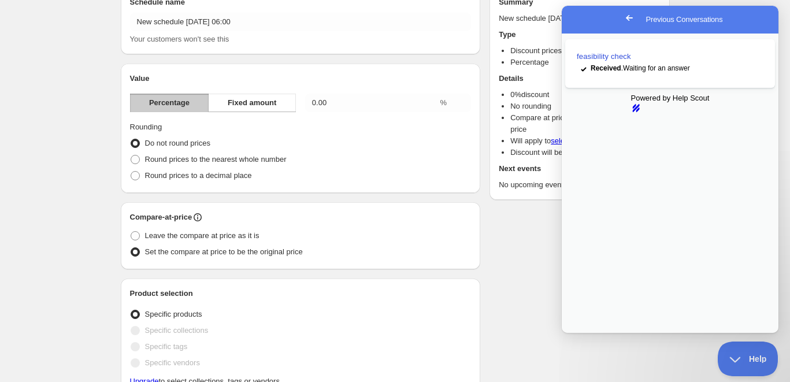
scroll to position [87, 0]
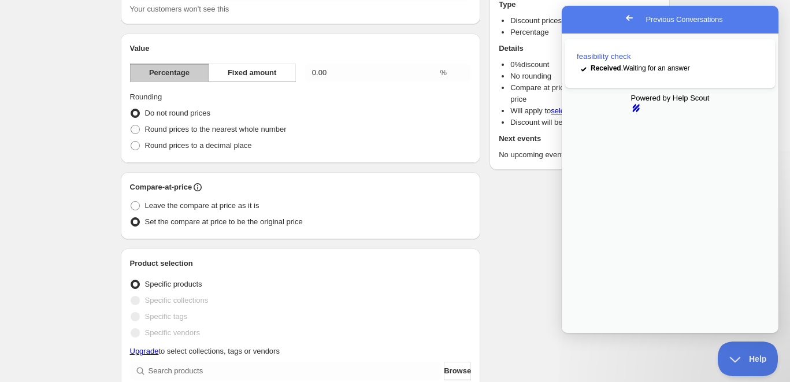
click at [739, 353] on span "Help" at bounding box center [744, 357] width 60 height 8
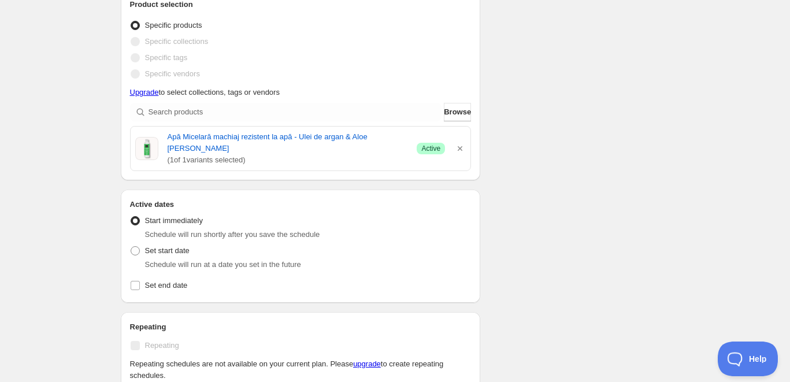
scroll to position [347, 0]
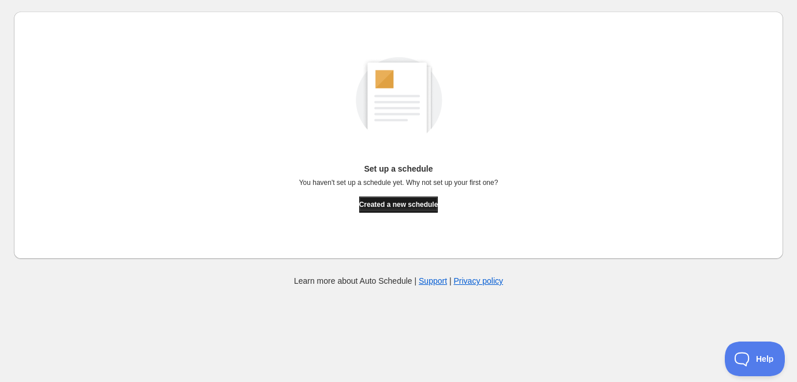
click at [399, 202] on span "Created a new schedule" at bounding box center [398, 204] width 79 height 9
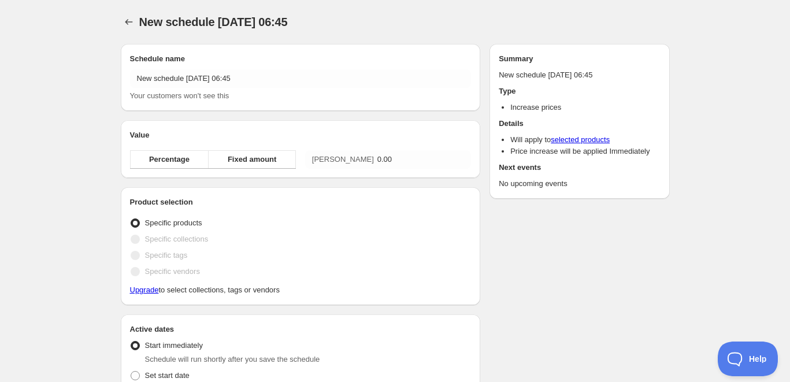
radio input "true"
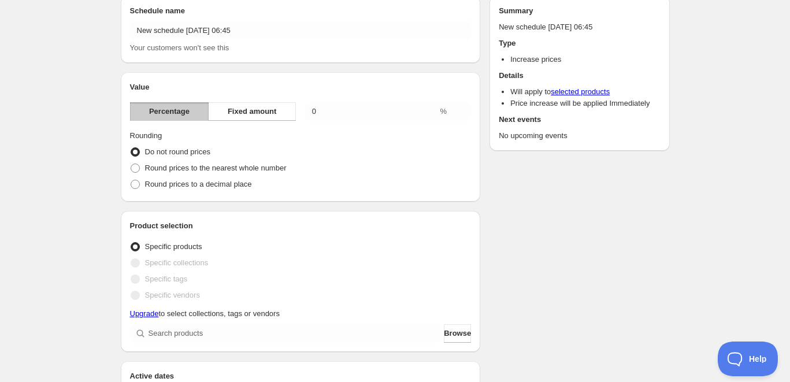
scroll to position [87, 0]
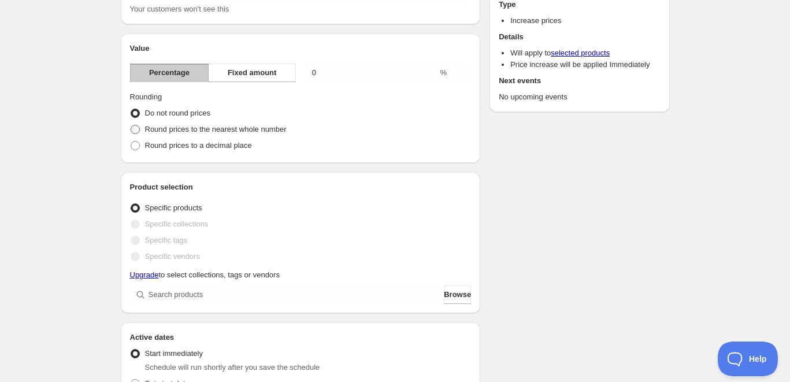
click at [253, 124] on span "Round prices to the nearest whole number" at bounding box center [216, 130] width 142 height 12
click at [131, 125] on input "Round prices to the nearest whole number" at bounding box center [131, 125] width 1 height 1
radio input "true"
click at [208, 146] on span "Round prices to a decimal place" at bounding box center [198, 145] width 107 height 9
click at [131, 142] on input "Round prices to a decimal place" at bounding box center [131, 141] width 1 height 1
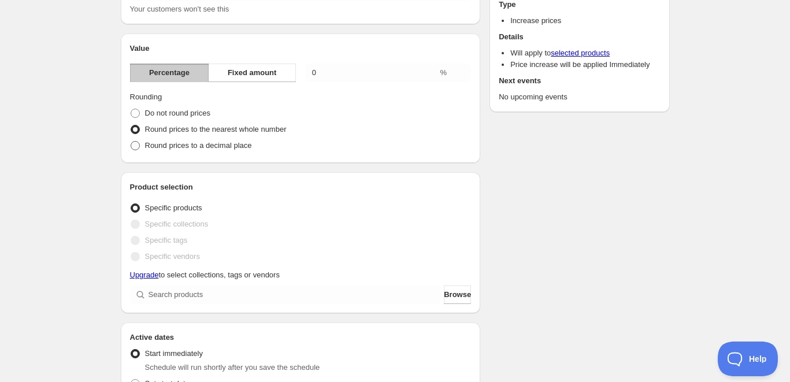
radio input "true"
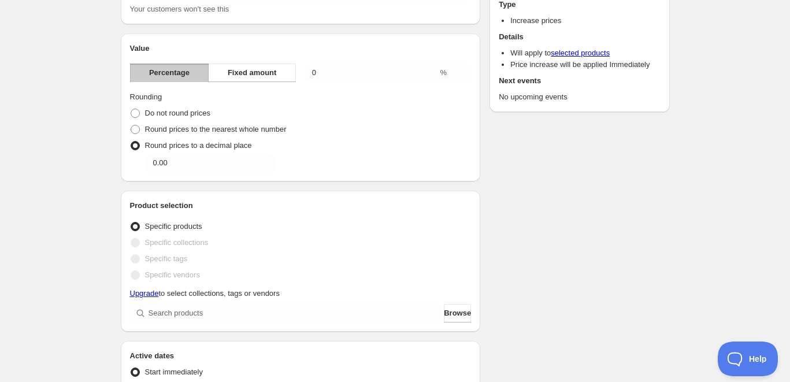
click at [177, 103] on fieldset "Rounding Do not round prices Round prices to the nearest whole number Round pri…" at bounding box center [301, 131] width 342 height 81
click at [186, 109] on span "Do not round prices" at bounding box center [177, 113] width 65 height 9
click at [131, 109] on input "Do not round prices" at bounding box center [131, 109] width 1 height 1
radio input "true"
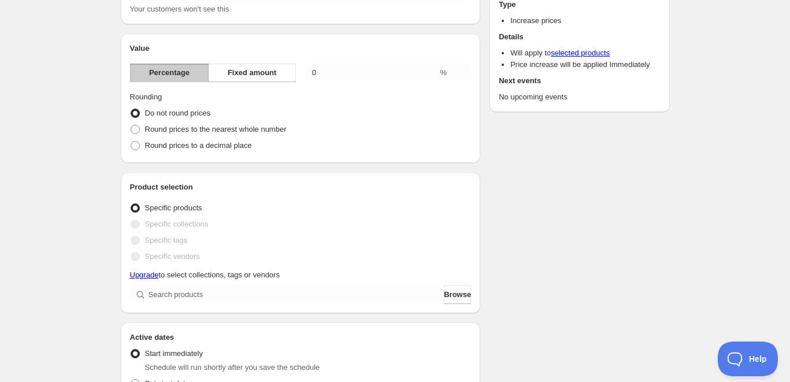
click at [136, 239] on span at bounding box center [135, 240] width 9 height 9
click at [186, 246] on span "Specific tags" at bounding box center [166, 241] width 43 height 12
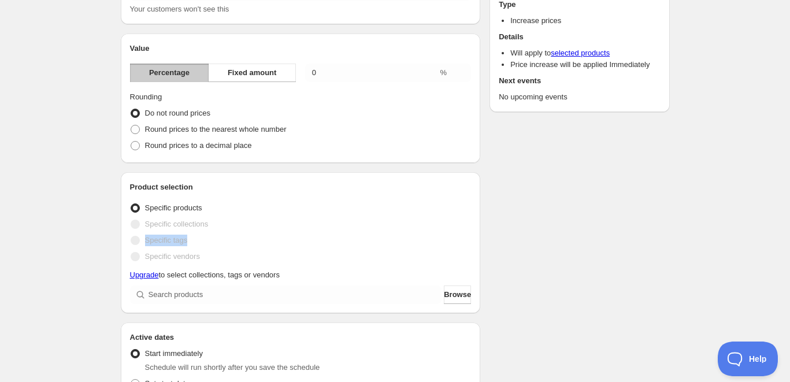
click at [186, 246] on span "Specific tags" at bounding box center [166, 241] width 43 height 12
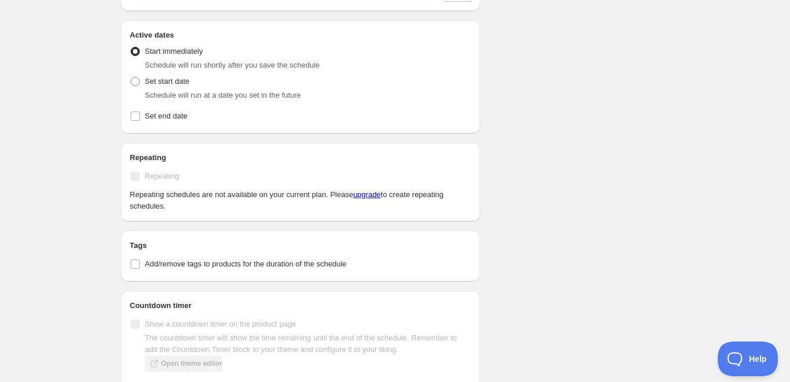
scroll to position [458, 0]
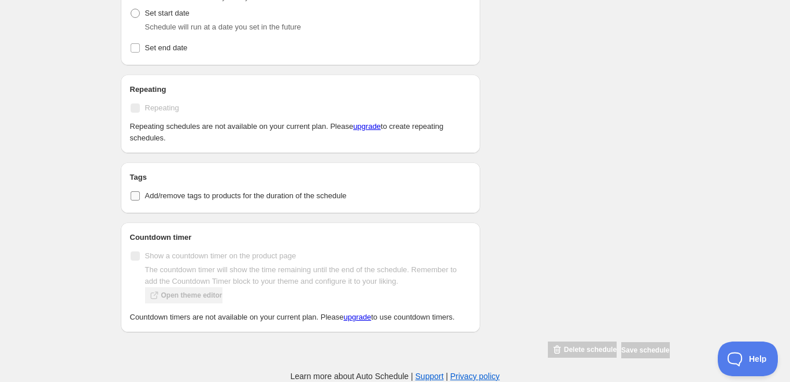
click at [212, 193] on span "Add/remove tags to products for the duration of the schedule" at bounding box center [246, 195] width 202 height 9
click at [140, 193] on input "Add/remove tags to products for the duration of the schedule" at bounding box center [135, 195] width 9 height 9
checkbox input "true"
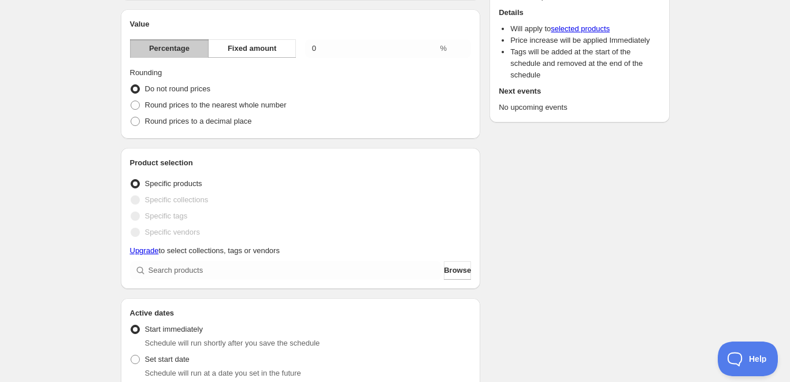
scroll to position [0, 0]
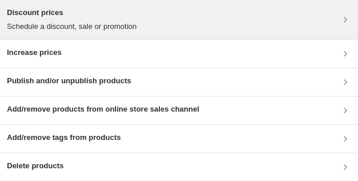
click at [250, 14] on div "Discount prices Schedule a discount, sale or promotion" at bounding box center [179, 19] width 344 height 25
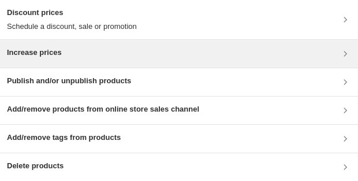
click at [318, 54] on div "Increase prices" at bounding box center [179, 54] width 344 height 14
